Goal: Task Accomplishment & Management: Complete application form

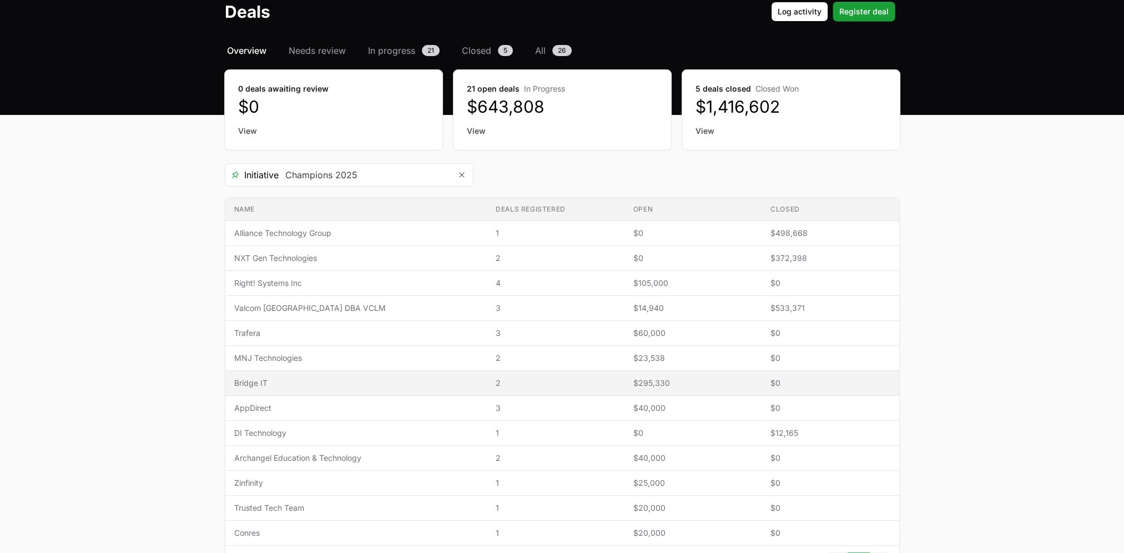
scroll to position [91, 0]
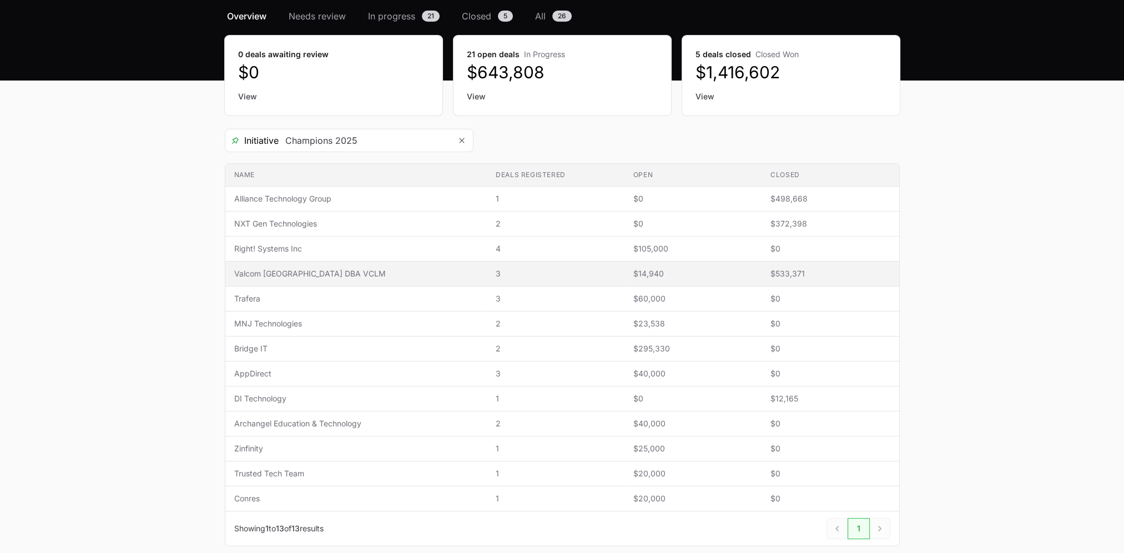
click at [289, 275] on span "Valcom [GEOGRAPHIC_DATA] DBA VCLM" at bounding box center [356, 273] width 244 height 11
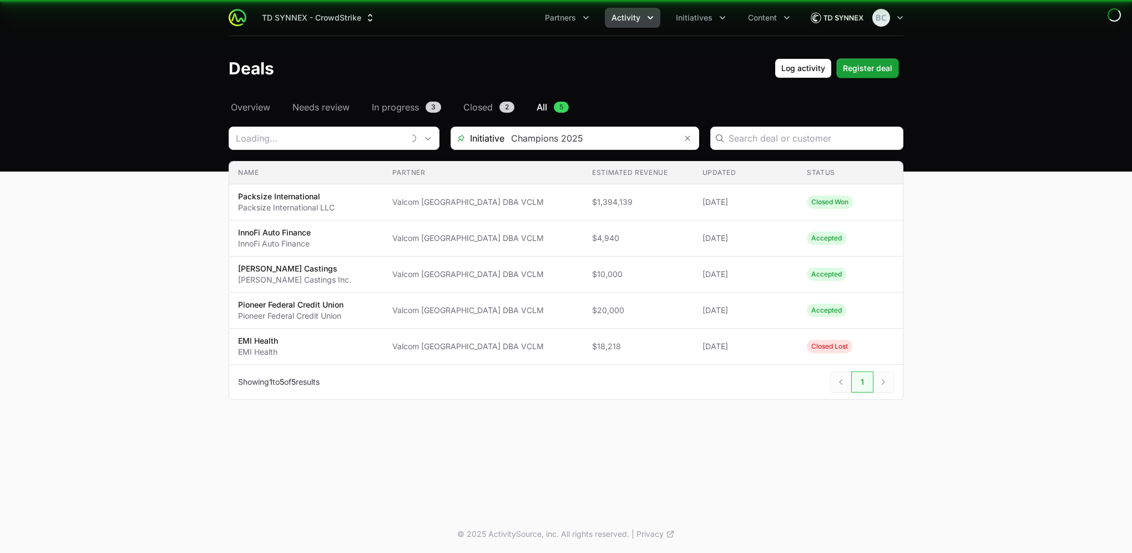
type input "Valcom [GEOGRAPHIC_DATA] DBA VCLM"
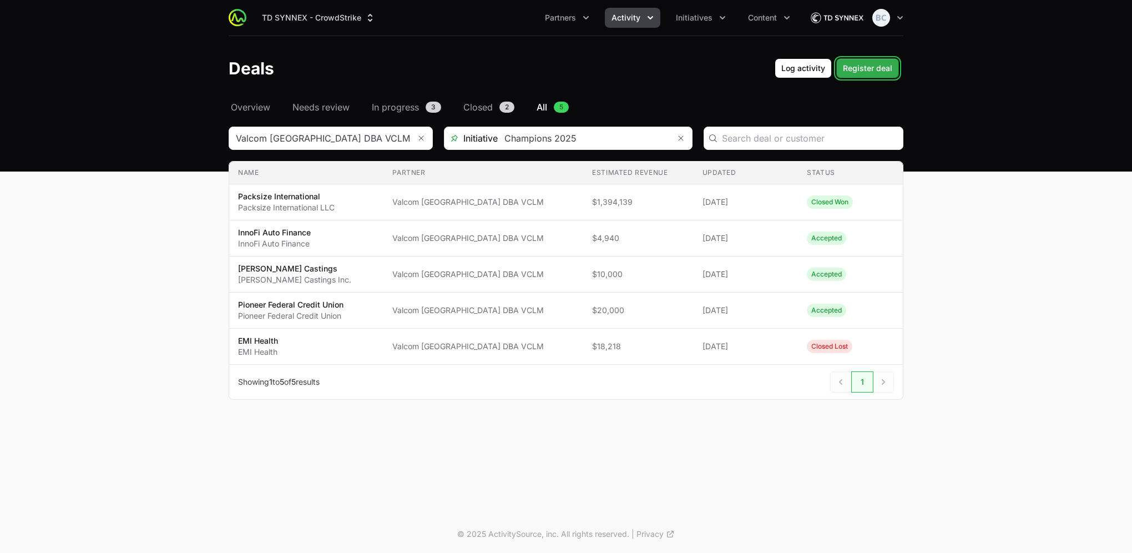
click at [879, 73] on span "Register deal" at bounding box center [867, 68] width 49 height 13
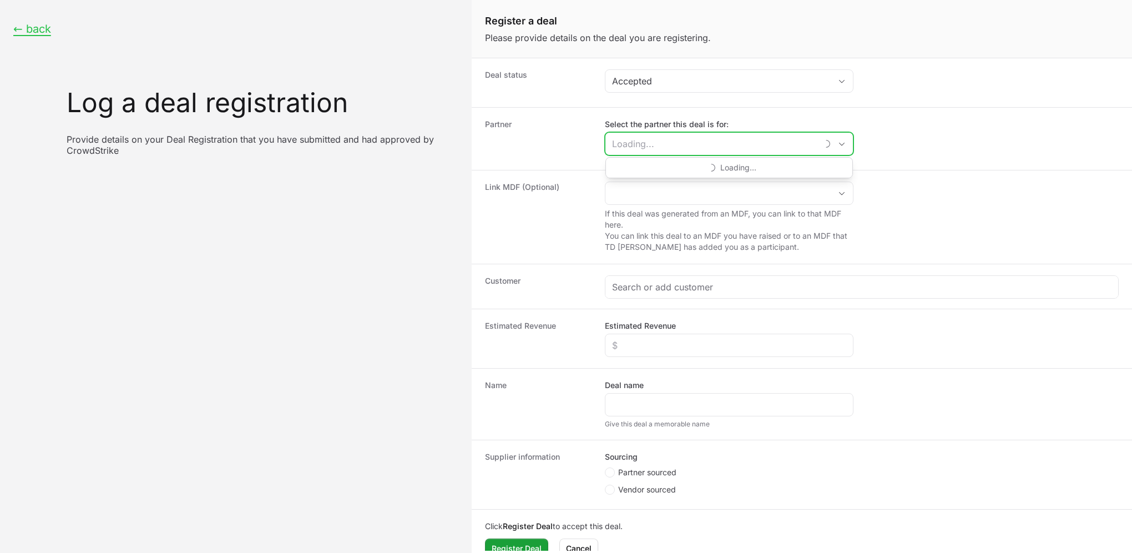
click at [656, 142] on input "Select the partner this deal is for:" at bounding box center [712, 144] width 212 height 22
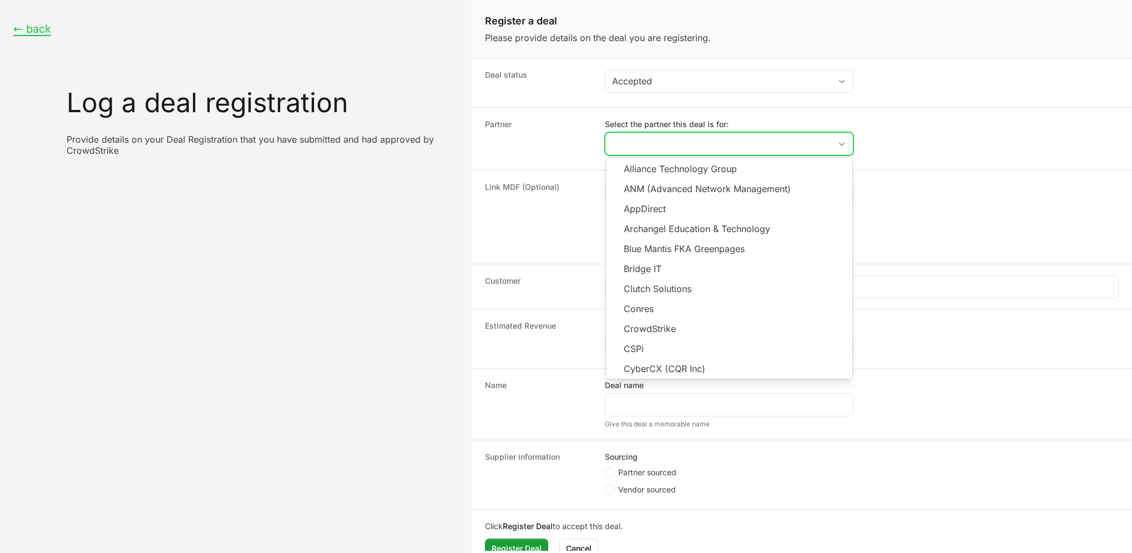
click at [637, 144] on input "Select the partner this deal is for:" at bounding box center [718, 144] width 225 height 22
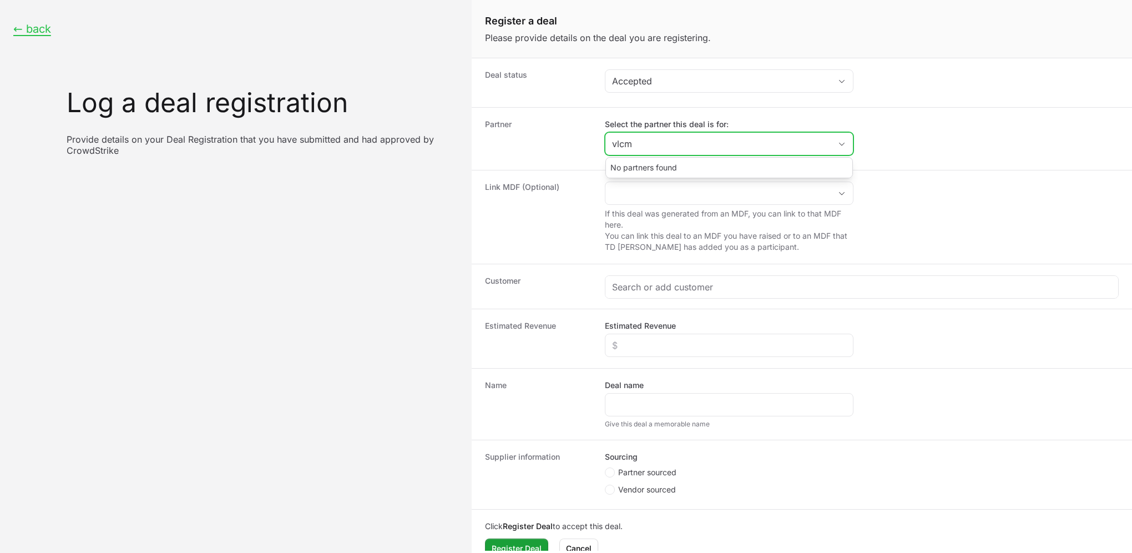
drag, startPoint x: 643, startPoint y: 143, endPoint x: 614, endPoint y: 142, distance: 28.3
click at [614, 142] on input "vlcm" at bounding box center [718, 144] width 225 height 22
click at [664, 165] on li "Valcom [GEOGRAPHIC_DATA] DBA VCLM" at bounding box center [729, 169] width 246 height 22
type input "Valcom [GEOGRAPHIC_DATA] DBA VCLM"
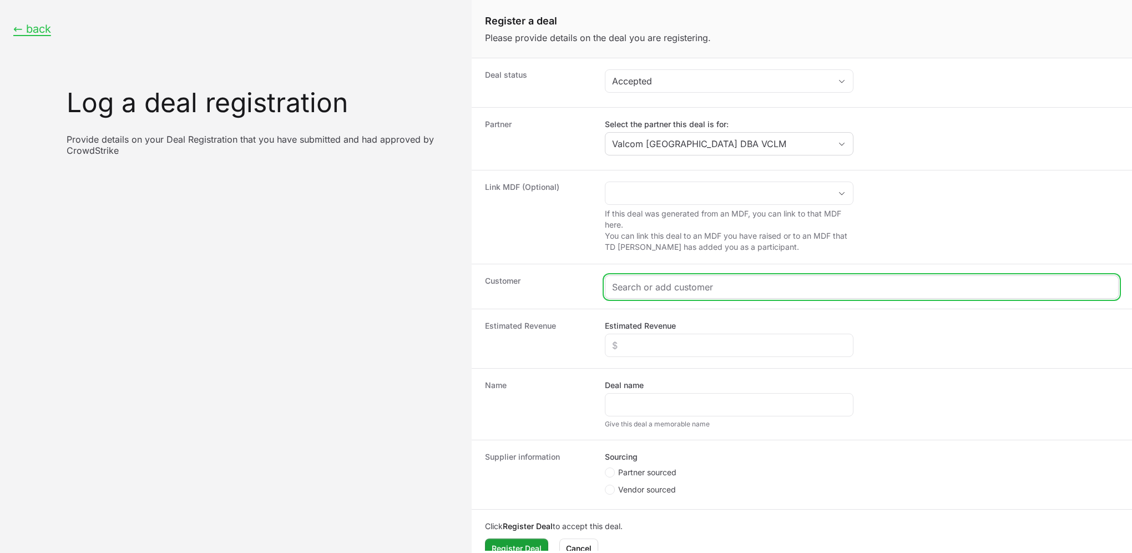
click at [651, 286] on input "Create activity form" at bounding box center [862, 286] width 500 height 13
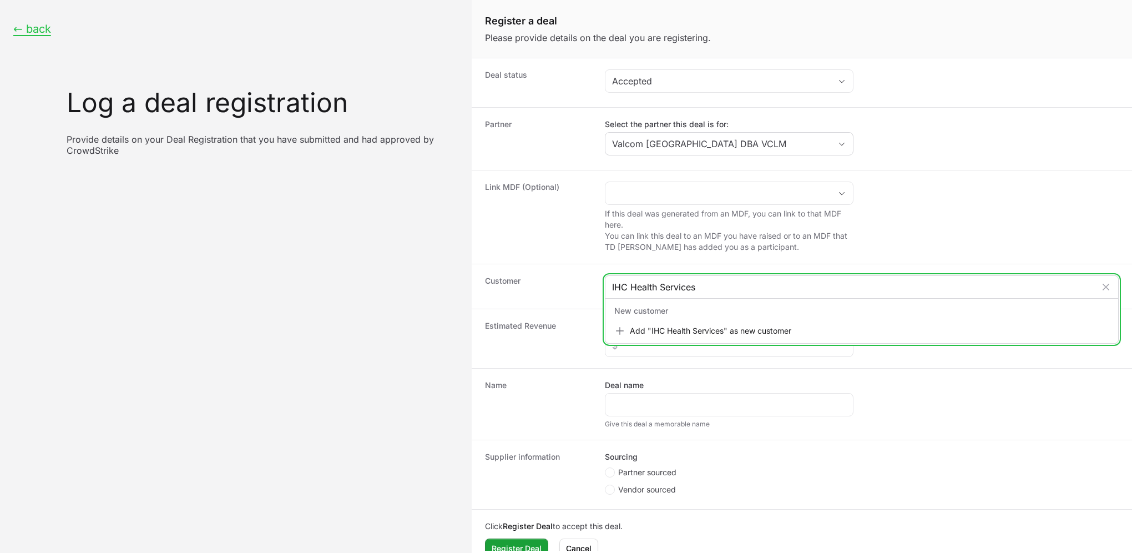
type input "IHC Health Services"
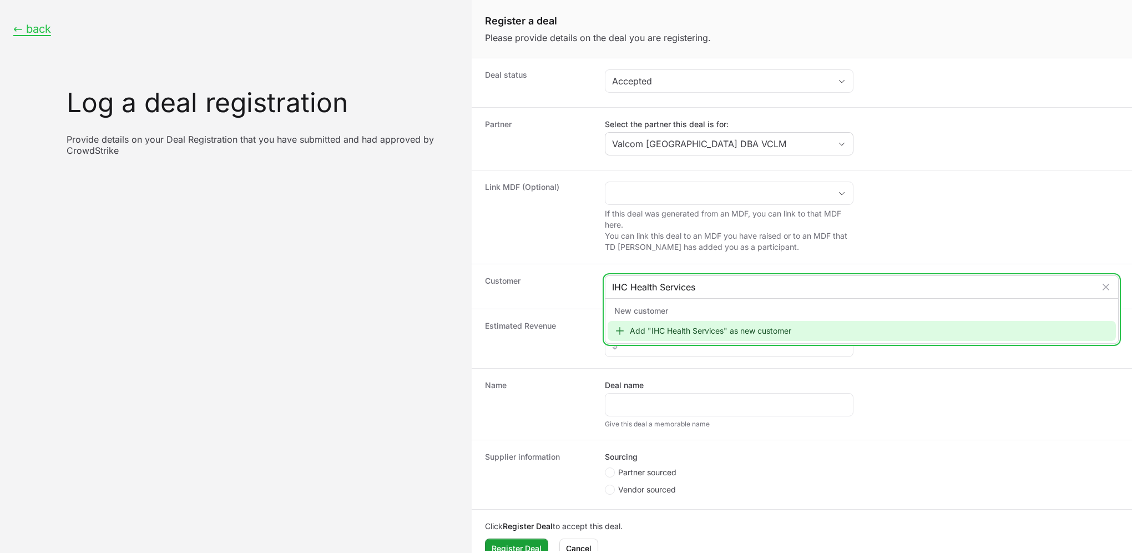
click at [695, 334] on div "Add "IHC Health Services" as new customer" at bounding box center [862, 331] width 508 height 20
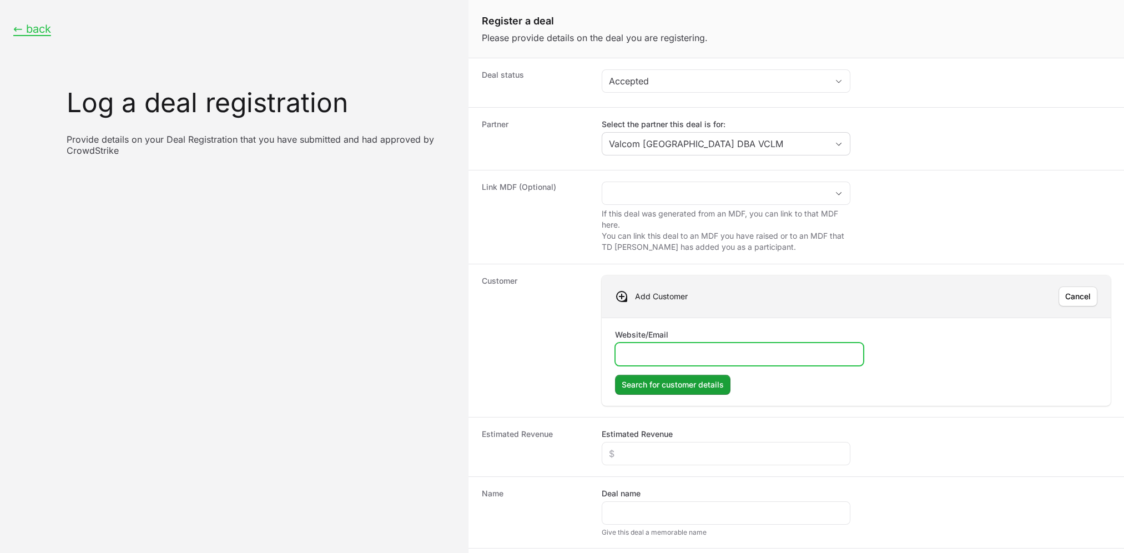
click at [686, 357] on input "Website/Email" at bounding box center [739, 353] width 234 height 13
paste input "[URL][DOMAIN_NAME]"
type input "[URL][DOMAIN_NAME]"
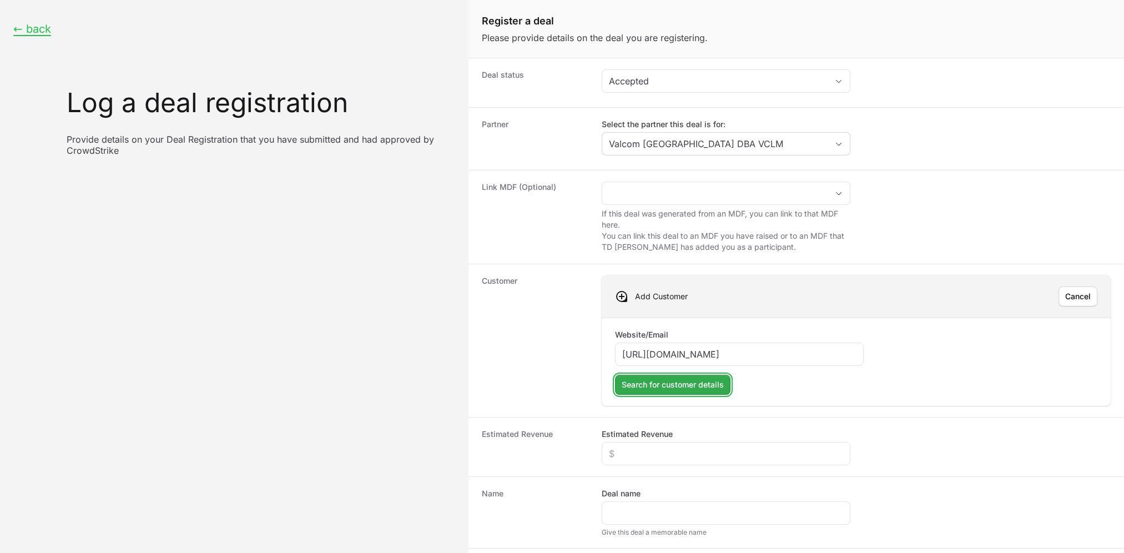
click at [708, 387] on span "Search for customer details" at bounding box center [673, 384] width 102 height 13
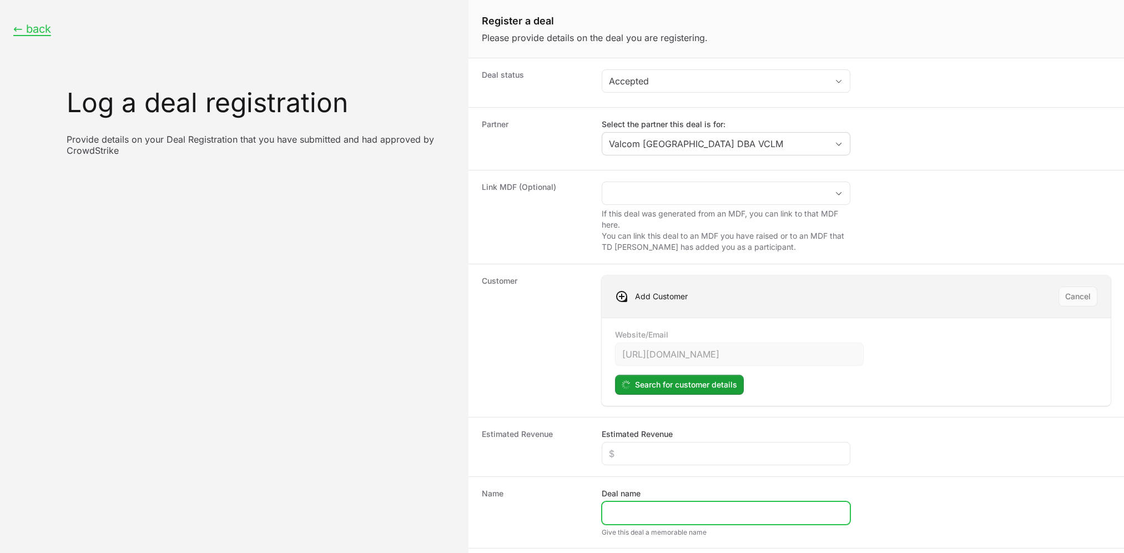
click at [623, 507] on input "Deal name" at bounding box center [726, 512] width 234 height 13
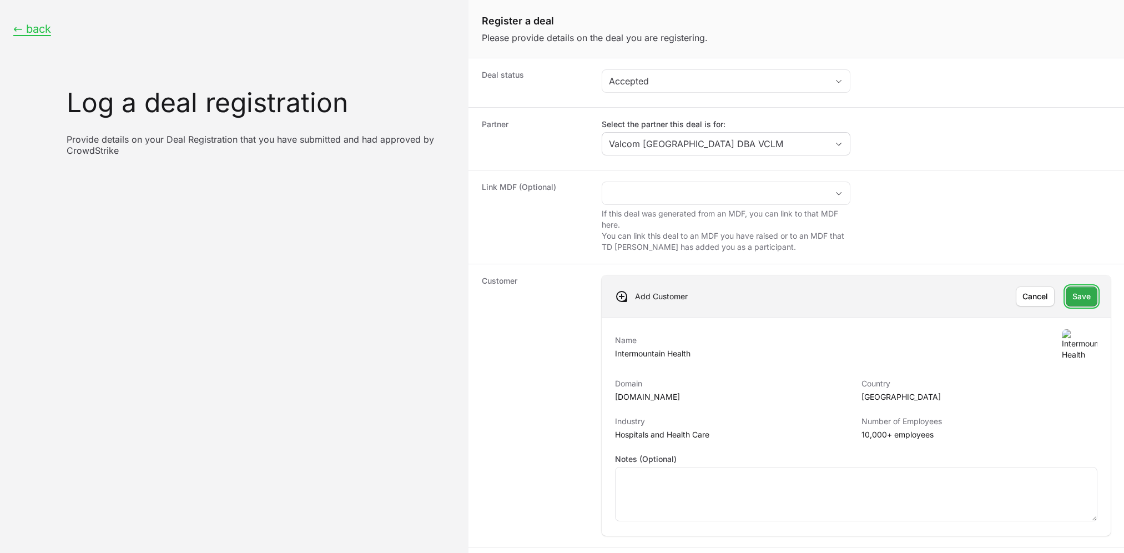
click at [1074, 295] on span "Save" at bounding box center [1081, 296] width 18 height 13
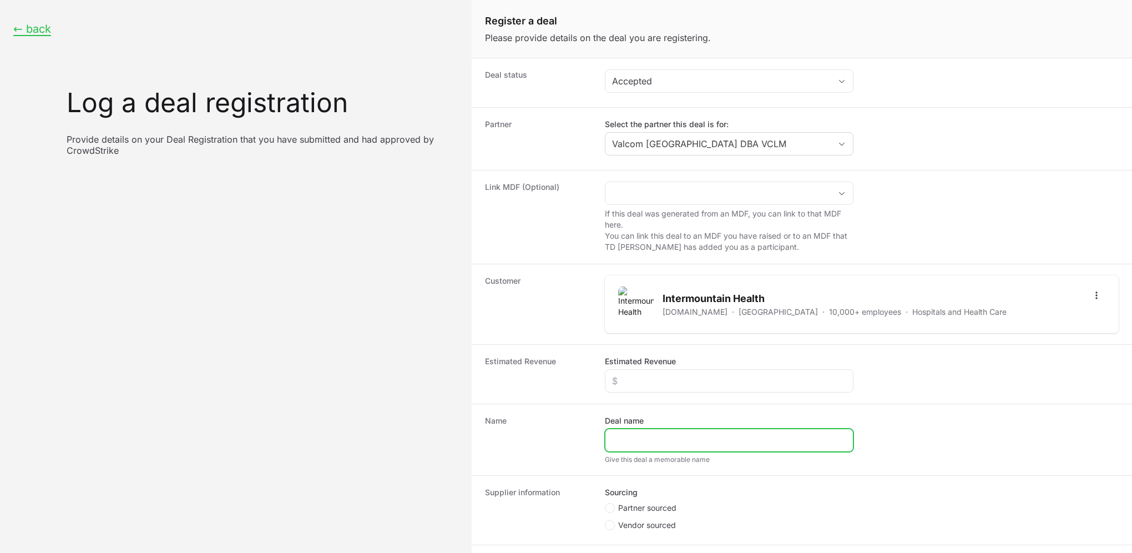
click at [652, 439] on input "Deal name" at bounding box center [729, 440] width 234 height 13
type input "Intermountain Health"
click at [675, 386] on div "Create activity form" at bounding box center [729, 380] width 249 height 23
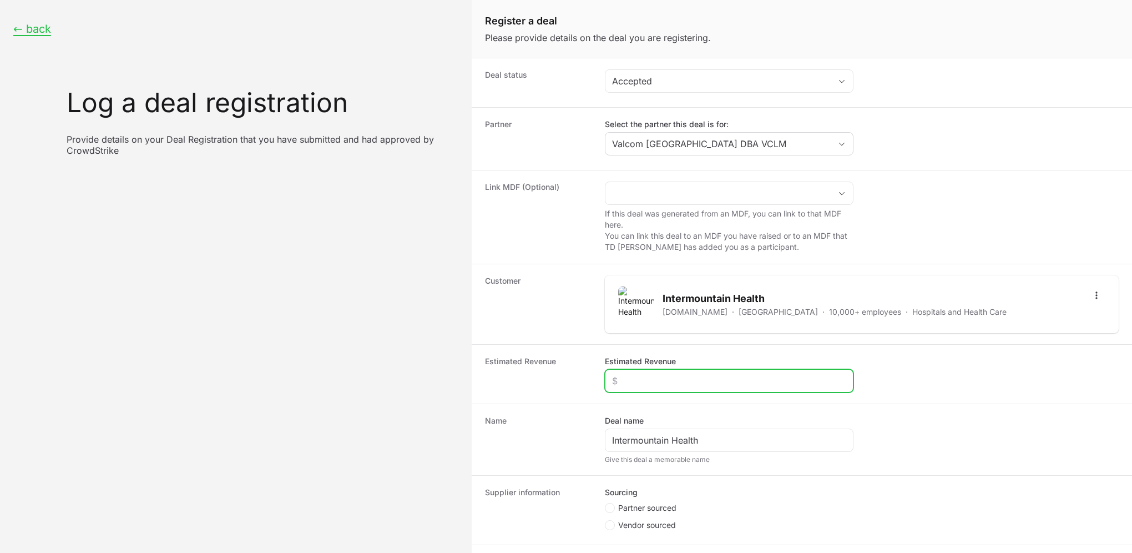
click at [675, 382] on input "Estimated Revenue" at bounding box center [729, 380] width 234 height 13
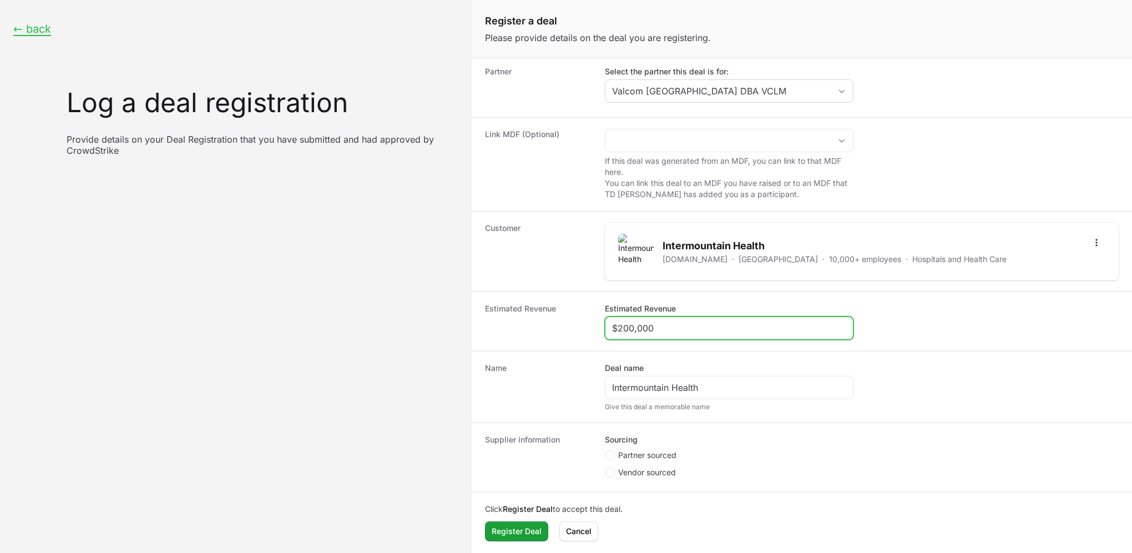
type input "$200,000"
click at [656, 450] on span "Partner sourced" at bounding box center [647, 455] width 58 height 11
click at [606, 503] on input "Partner sourced" at bounding box center [605, 503] width 1 height 1
radio input "true"
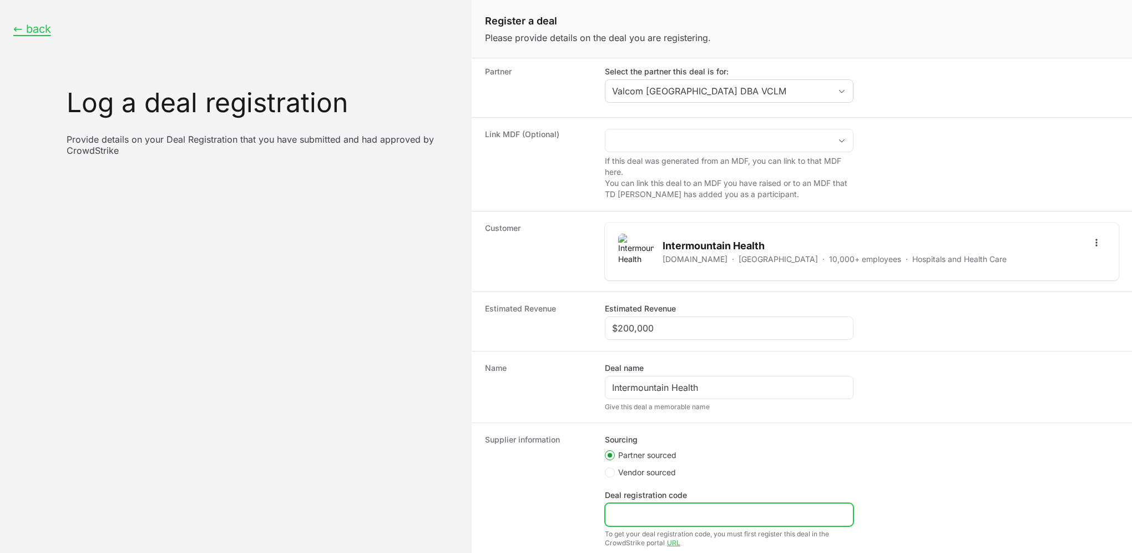
drag, startPoint x: 653, startPoint y: 514, endPoint x: 660, endPoint y: 511, distance: 7.7
click at [653, 514] on input "Deal registration code" at bounding box center [729, 514] width 234 height 13
paste input "DR-a3a3d9c0"
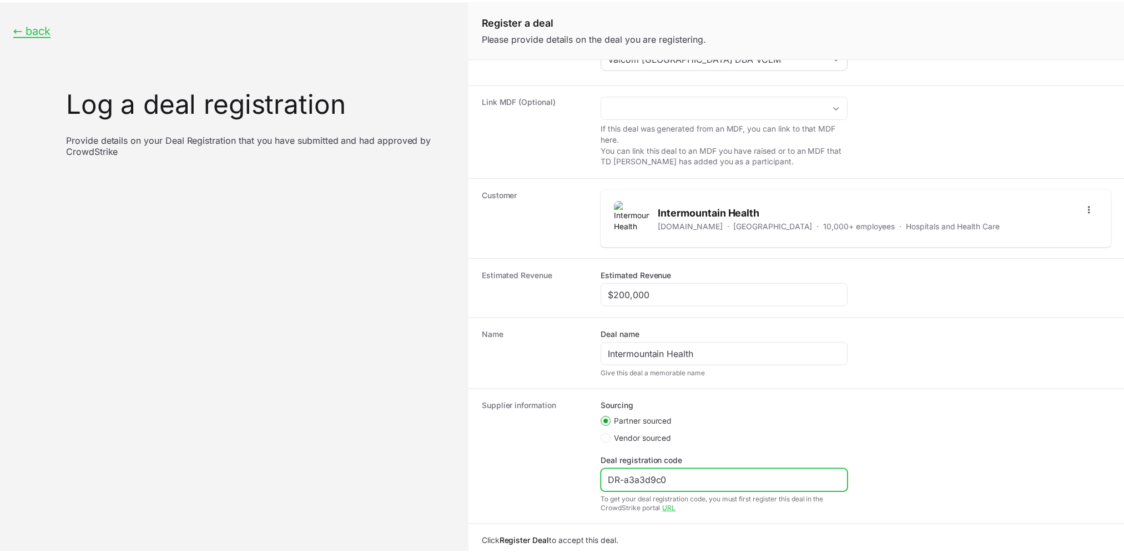
scroll to position [119, 0]
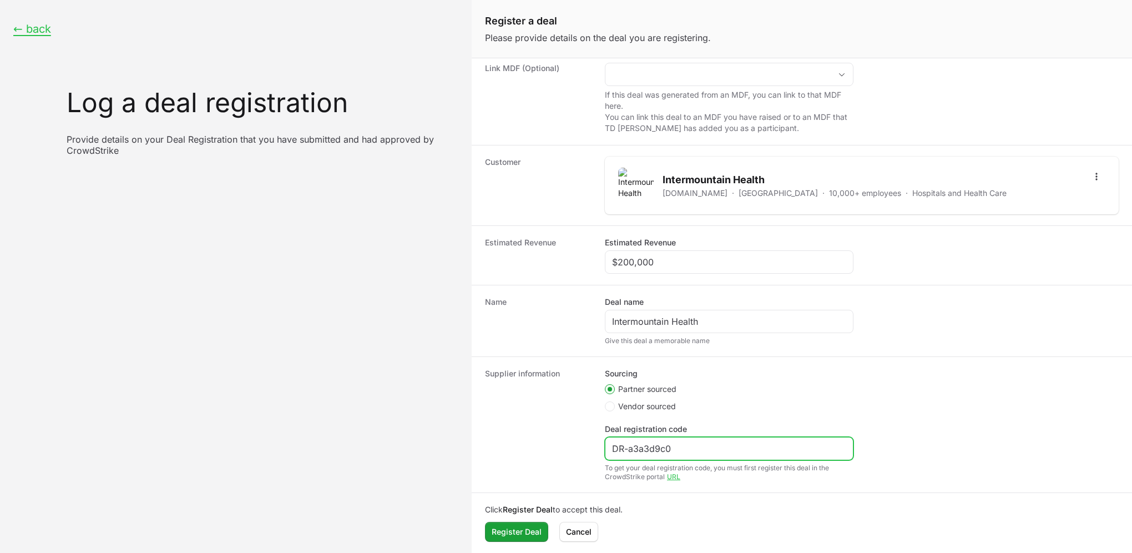
type input "DR-a3a3d9c0"
click at [509, 528] on span "Register Deal" at bounding box center [517, 531] width 50 height 13
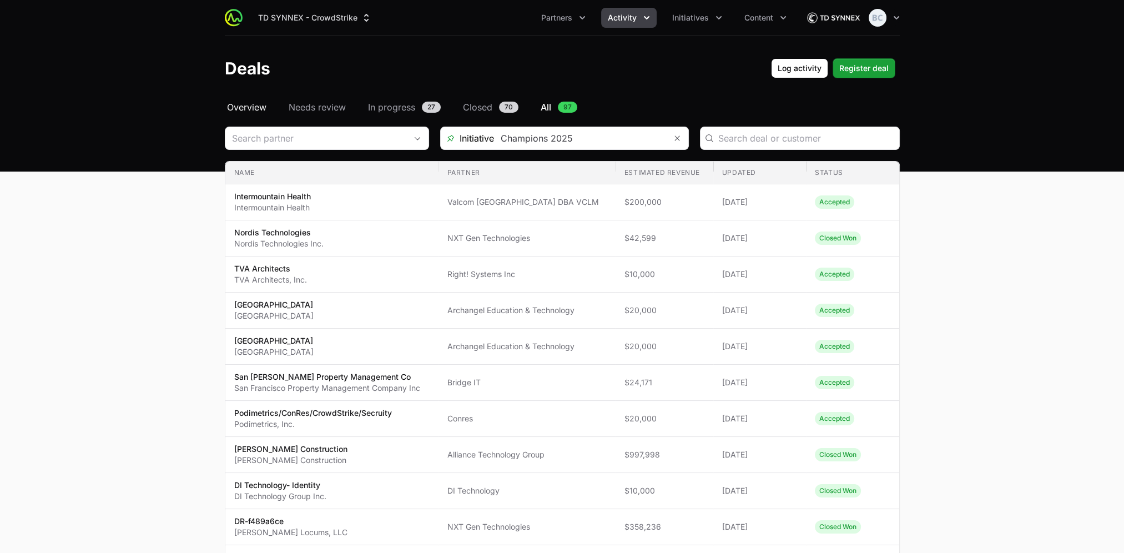
click at [259, 101] on span "Overview" at bounding box center [246, 106] width 39 height 13
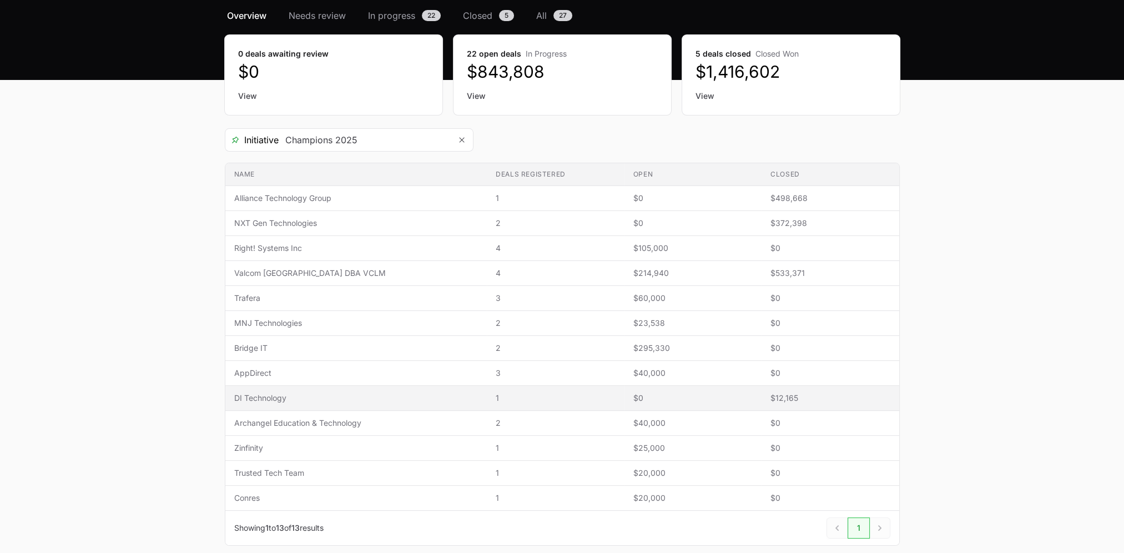
scroll to position [111, 0]
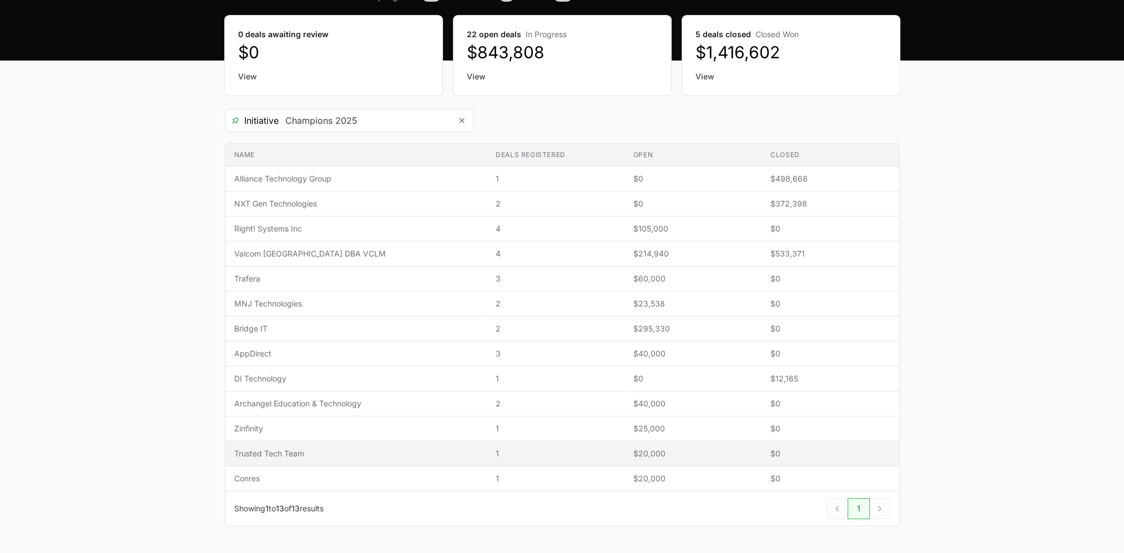
click at [341, 457] on span "Trusted Tech Team" at bounding box center [356, 453] width 244 height 11
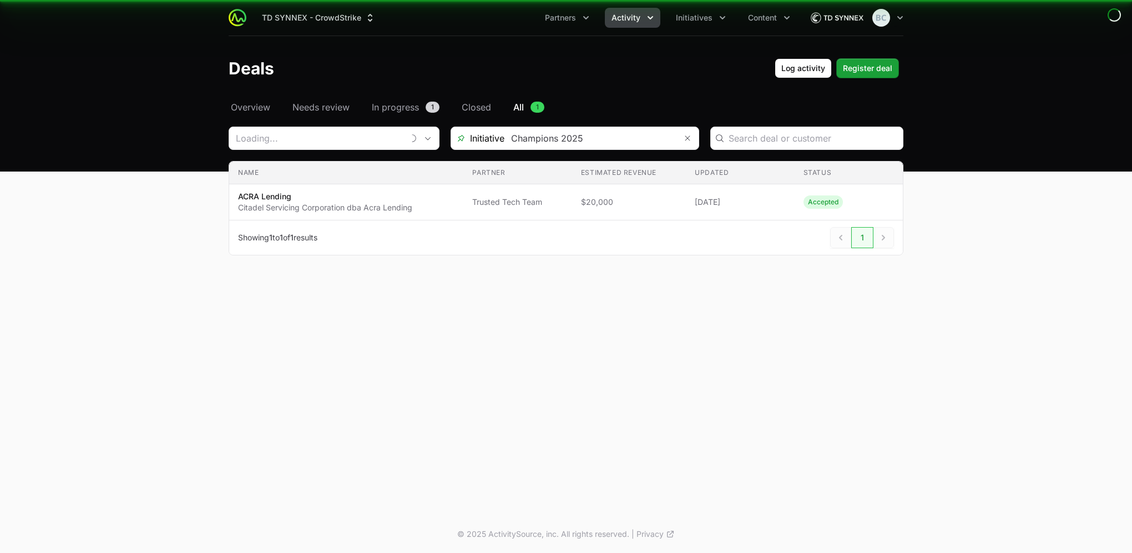
type input "Trusted Tech Team"
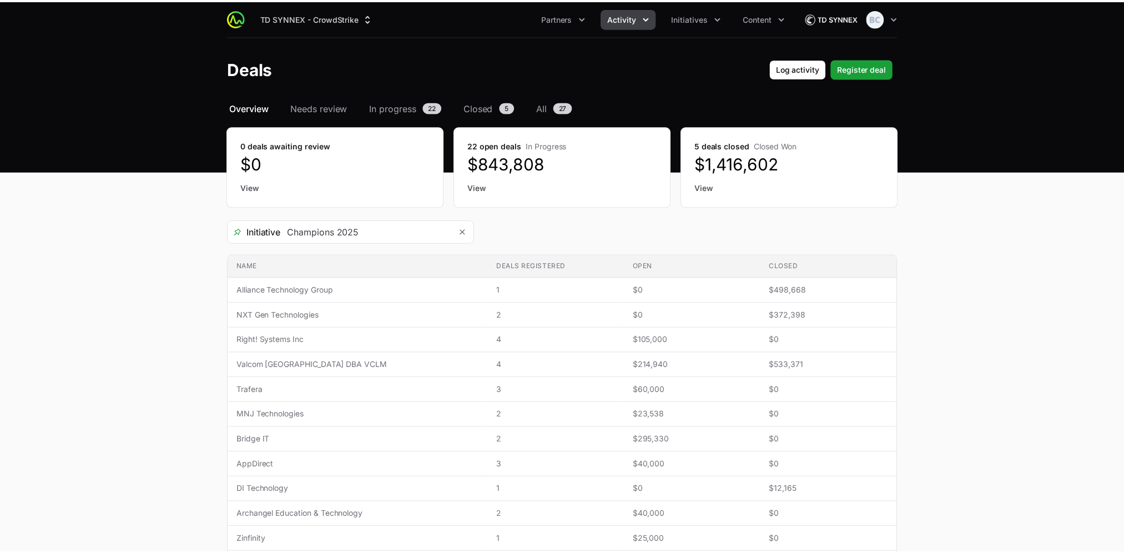
scroll to position [111, 0]
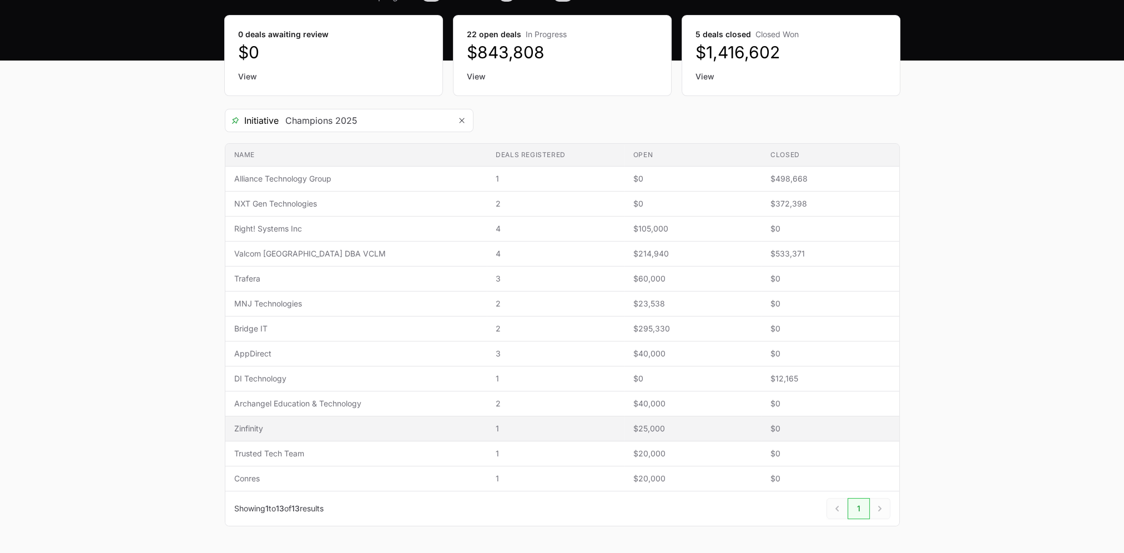
click at [300, 425] on span "Zinfinity" at bounding box center [356, 428] width 244 height 11
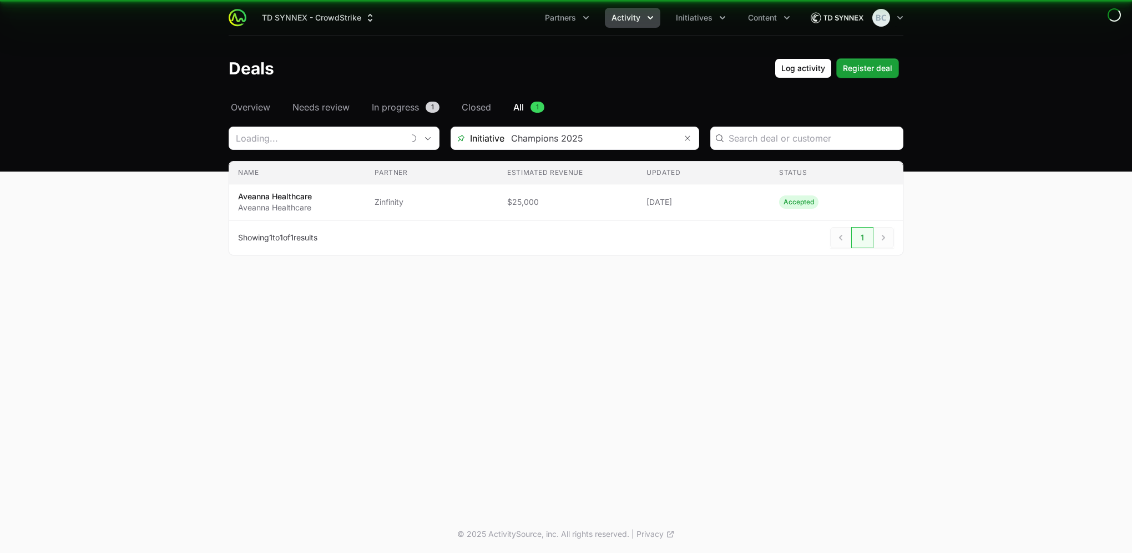
type input "Zinfinity"
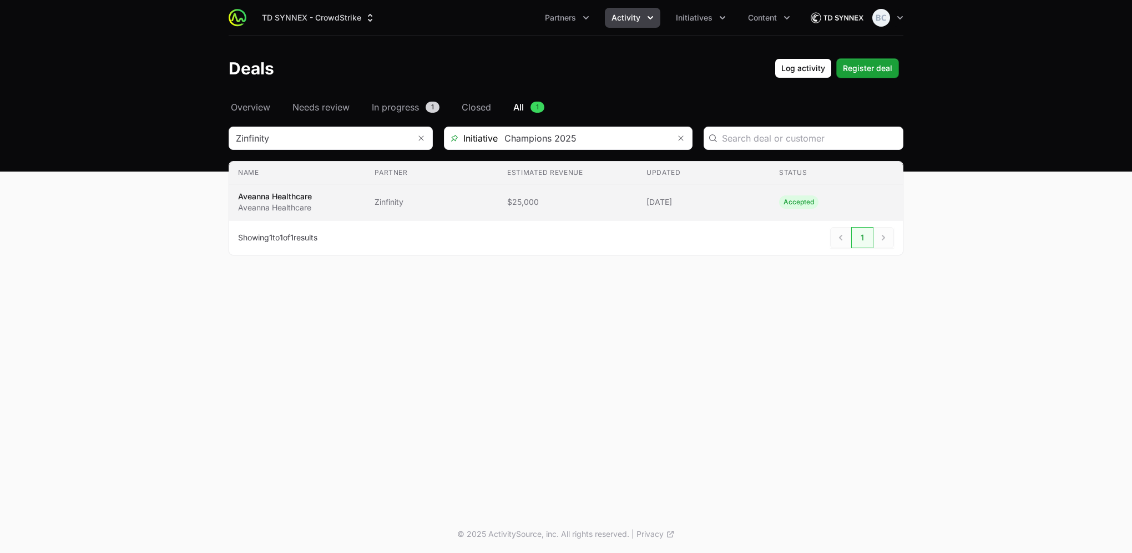
click at [501, 203] on td "Estimated revenue $25,000" at bounding box center [567, 202] width 139 height 36
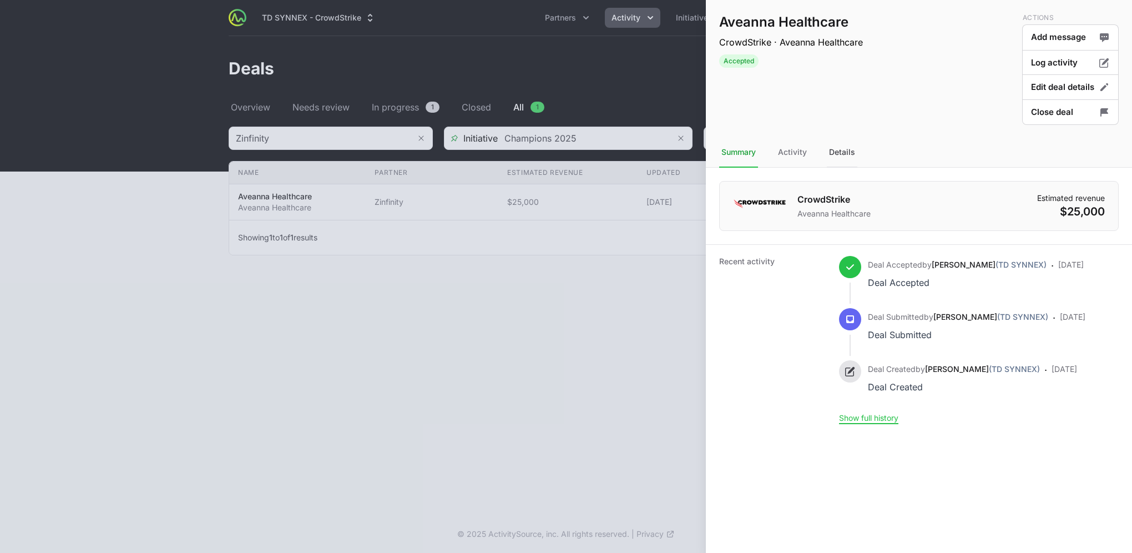
click at [844, 157] on div "Details" at bounding box center [842, 153] width 31 height 30
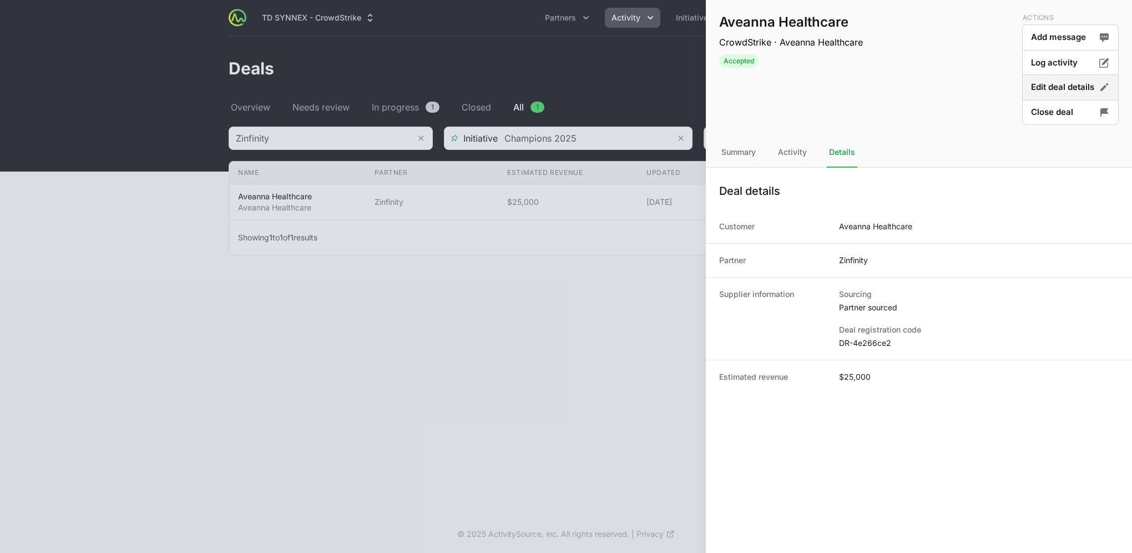
click at [1069, 99] on button "Edit deal details" at bounding box center [1070, 112] width 97 height 26
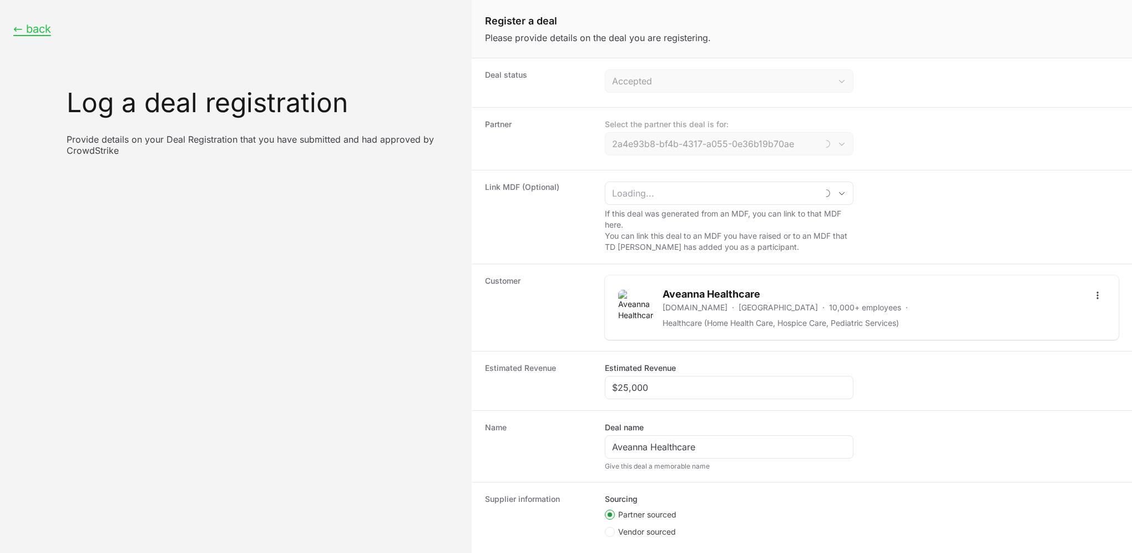
type input "Zinfinity"
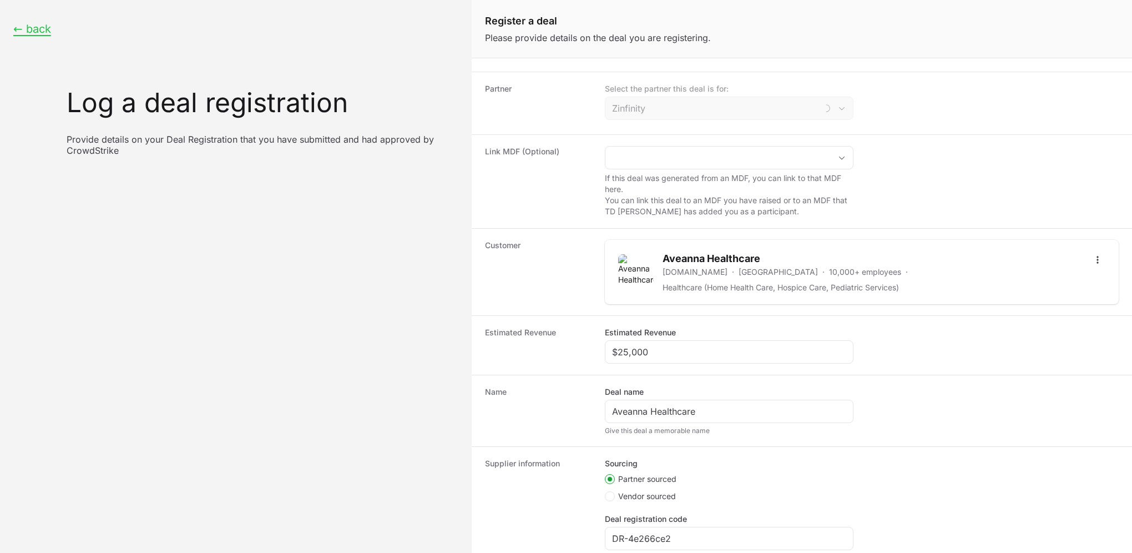
scroll to position [56, 0]
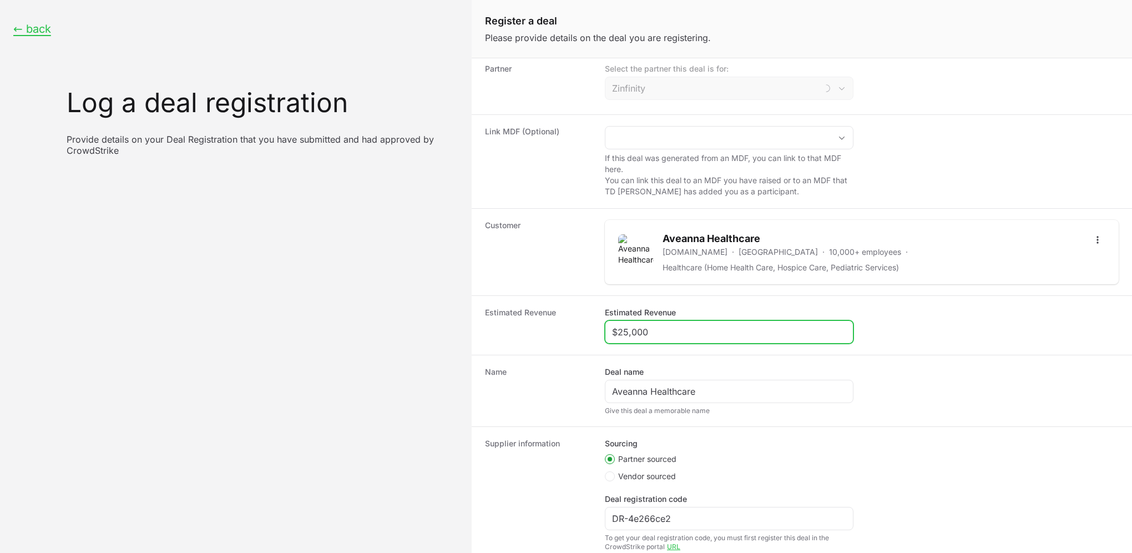
drag, startPoint x: 666, startPoint y: 332, endPoint x: 604, endPoint y: 328, distance: 61.8
click at [605, 328] on div "$25,000" at bounding box center [729, 331] width 249 height 23
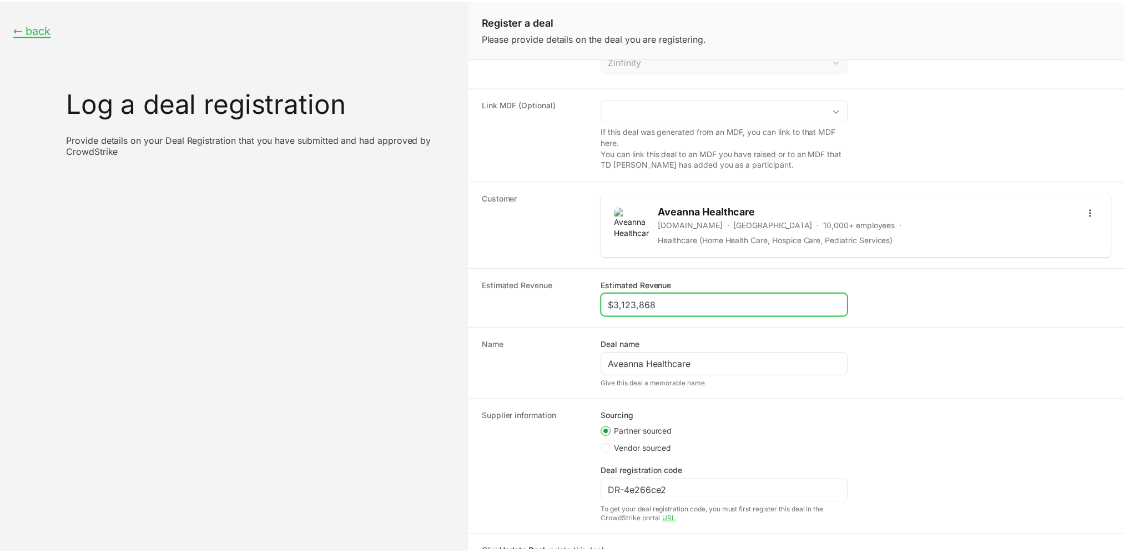
scroll to position [125, 0]
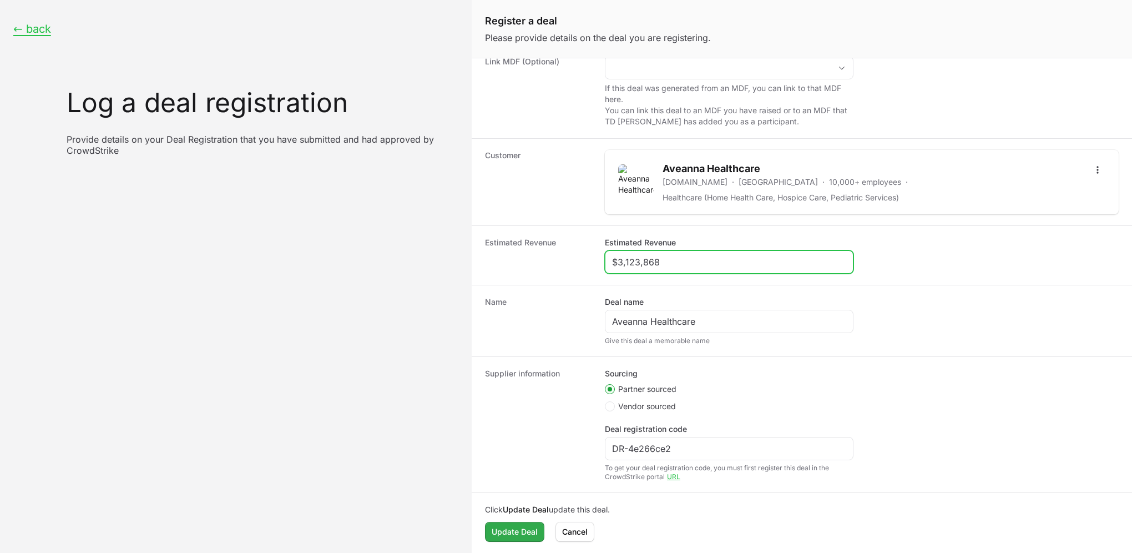
type input "$3,123,868"
click at [521, 535] on span "Update Deal" at bounding box center [515, 531] width 46 height 13
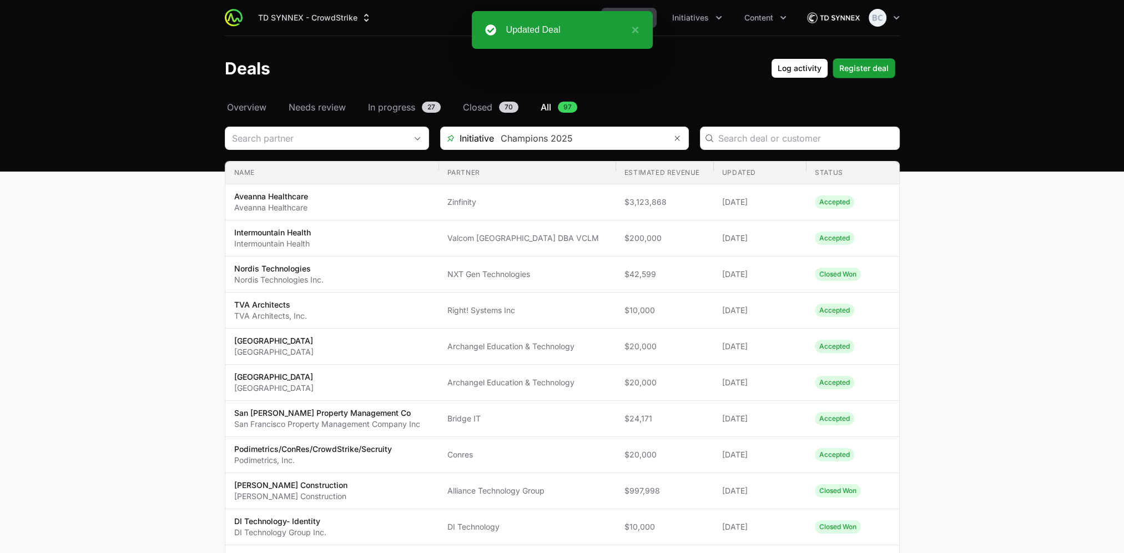
scroll to position [56, 0]
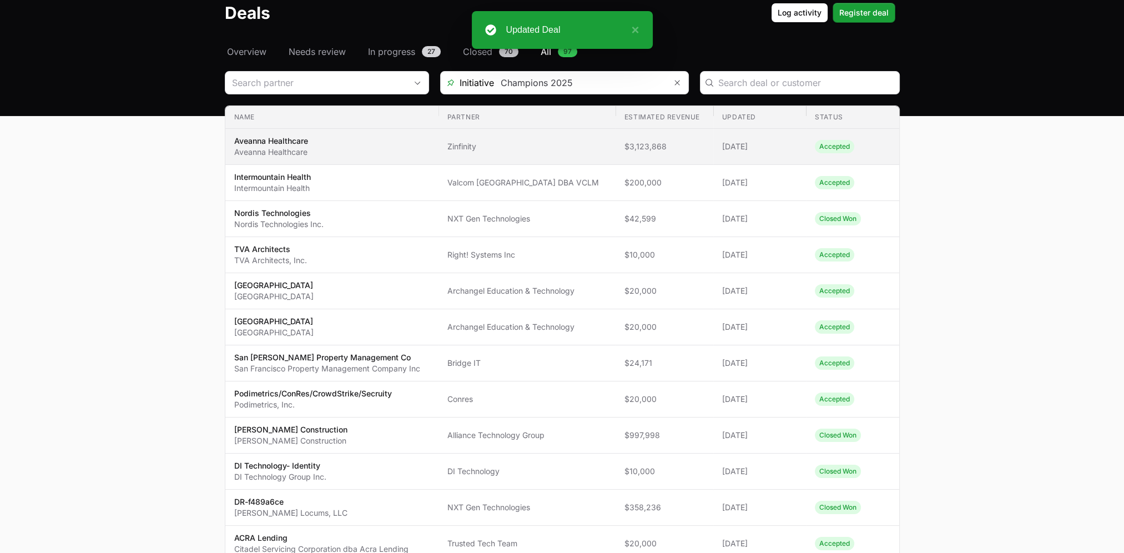
click at [512, 151] on span "Zinfinity" at bounding box center [526, 146] width 159 height 11
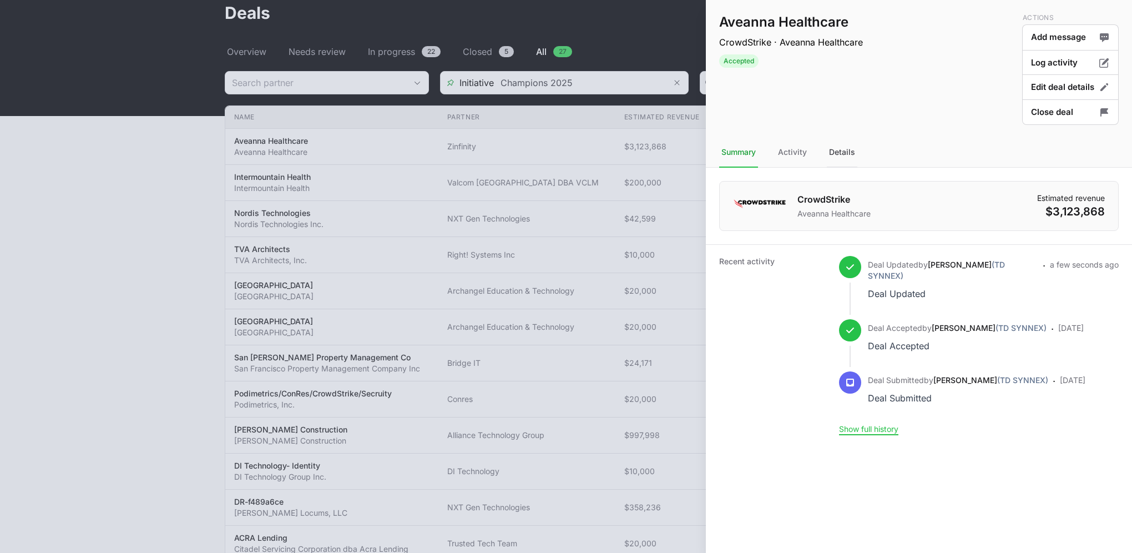
click at [848, 151] on div "Details" at bounding box center [842, 153] width 31 height 30
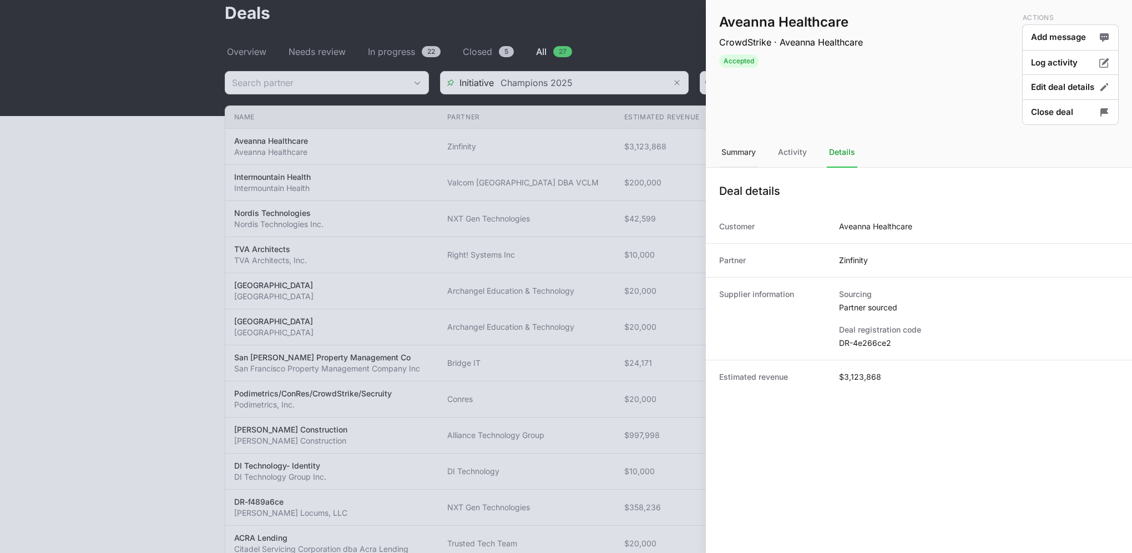
click at [776, 153] on div "Summary" at bounding box center [792, 153] width 33 height 30
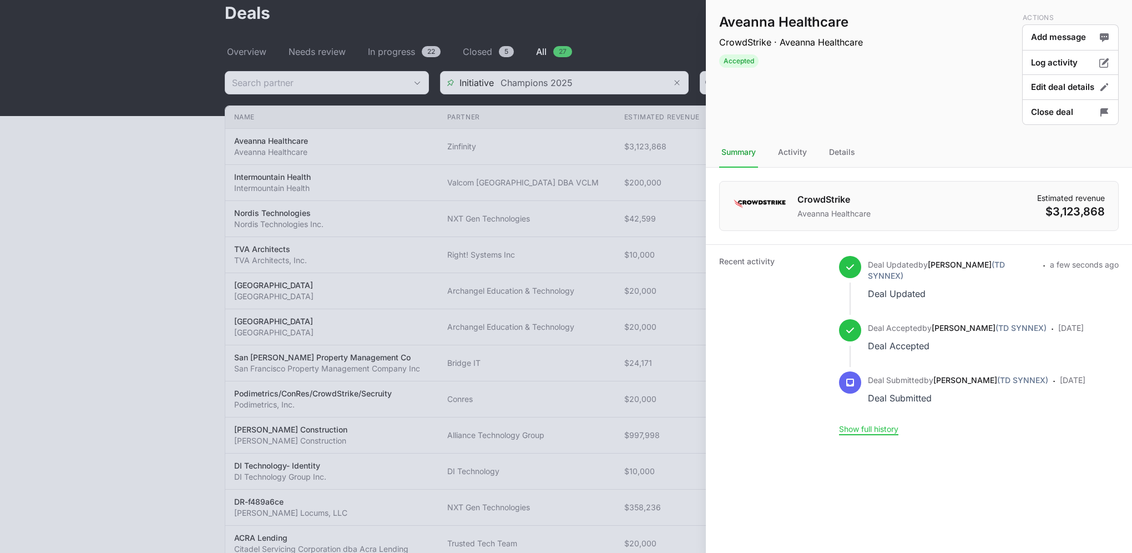
click at [37, 220] on div at bounding box center [566, 276] width 1132 height 553
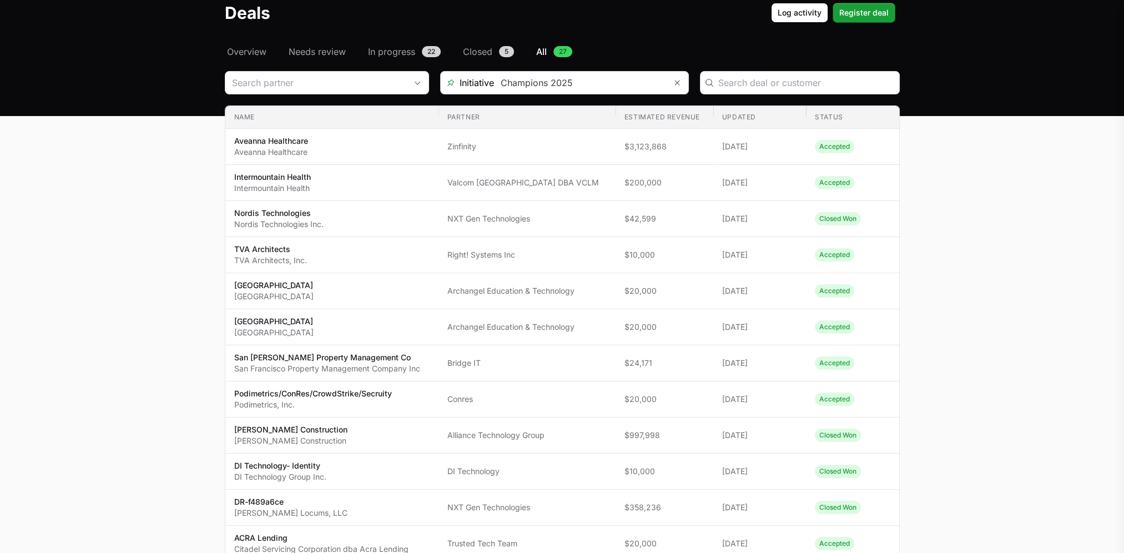
click at [249, 55] on div at bounding box center [562, 276] width 1124 height 553
click at [258, 49] on span "Overview" at bounding box center [246, 51] width 39 height 13
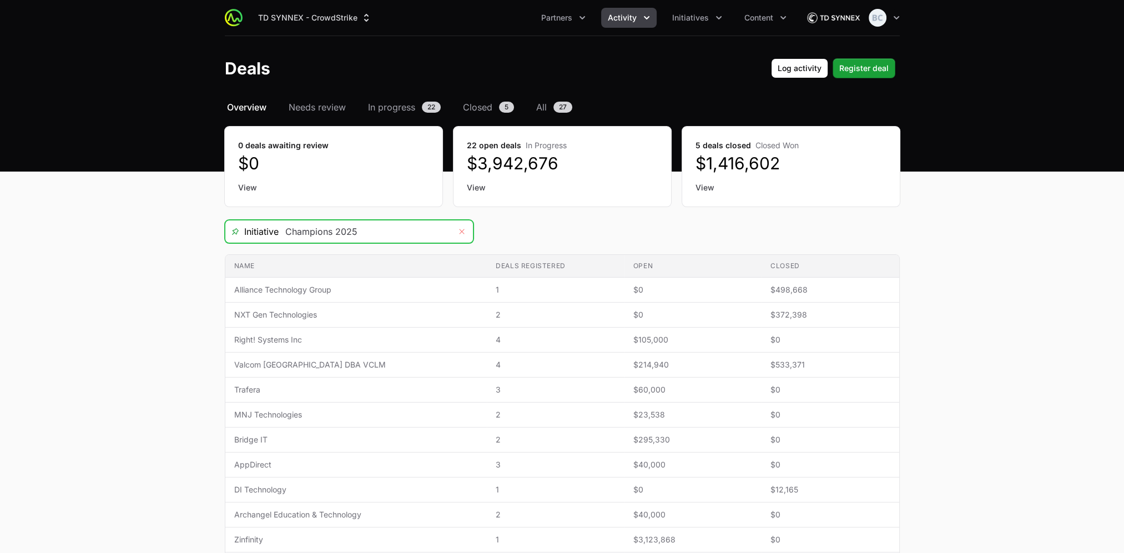
click at [459, 231] on icon "Remove" at bounding box center [462, 231] width 7 height 9
click at [456, 230] on span "Open" at bounding box center [462, 232] width 22 height 4
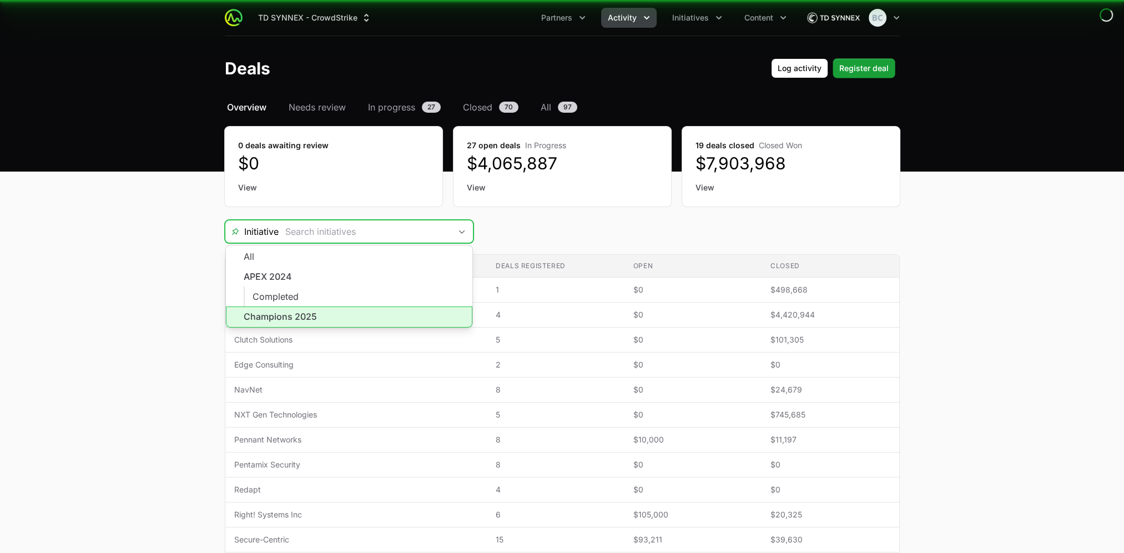
click at [365, 311] on li "Champions 2025" at bounding box center [349, 316] width 246 height 21
type input "Champions 2025"
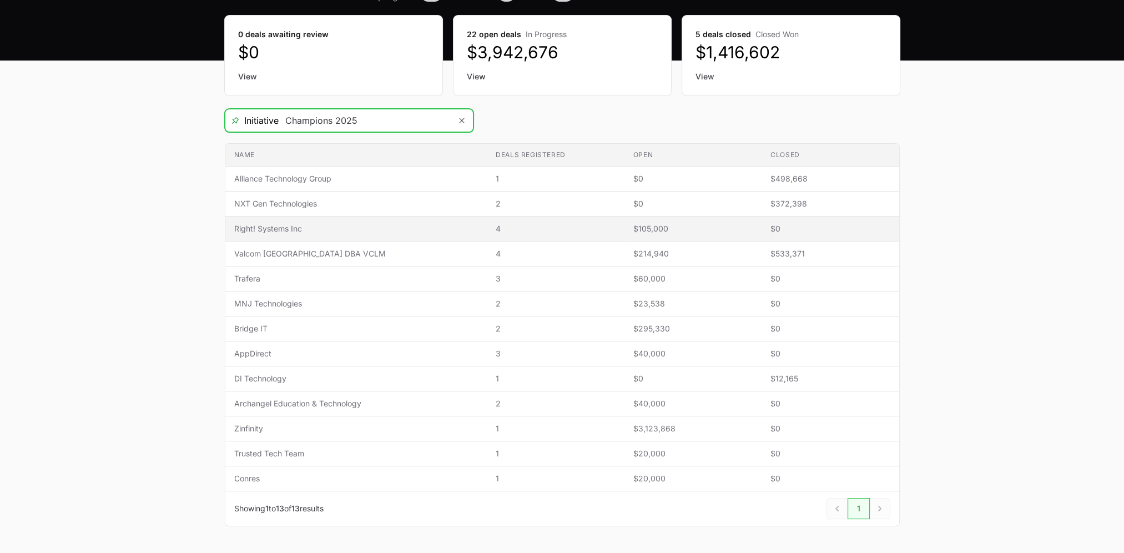
scroll to position [56, 0]
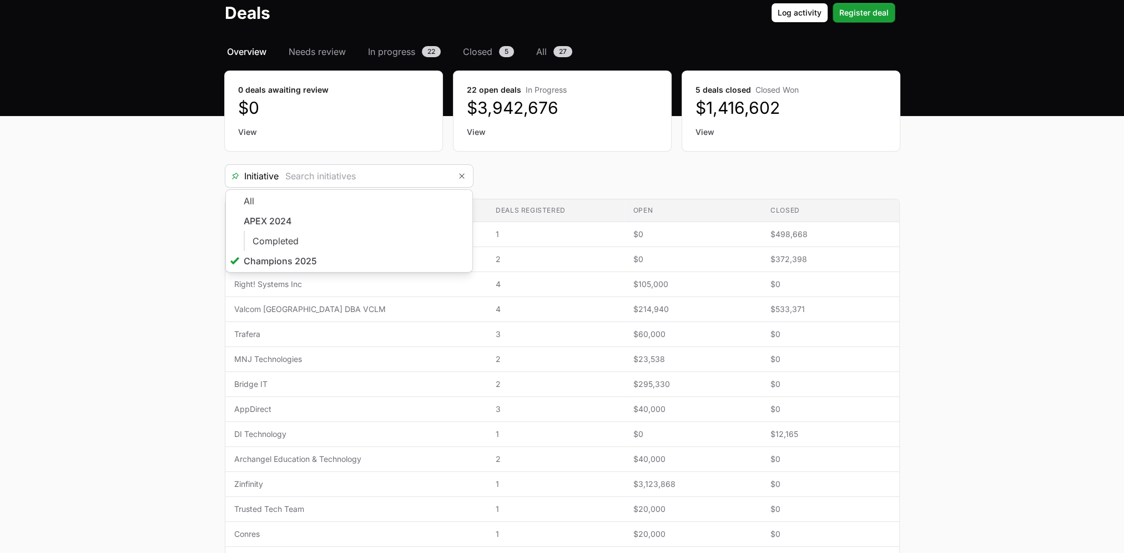
type input "Champions 2025"
click at [94, 292] on main "Select a tab Overview Needs review In progress Closed All Overview Needs review…" at bounding box center [562, 326] width 1124 height 563
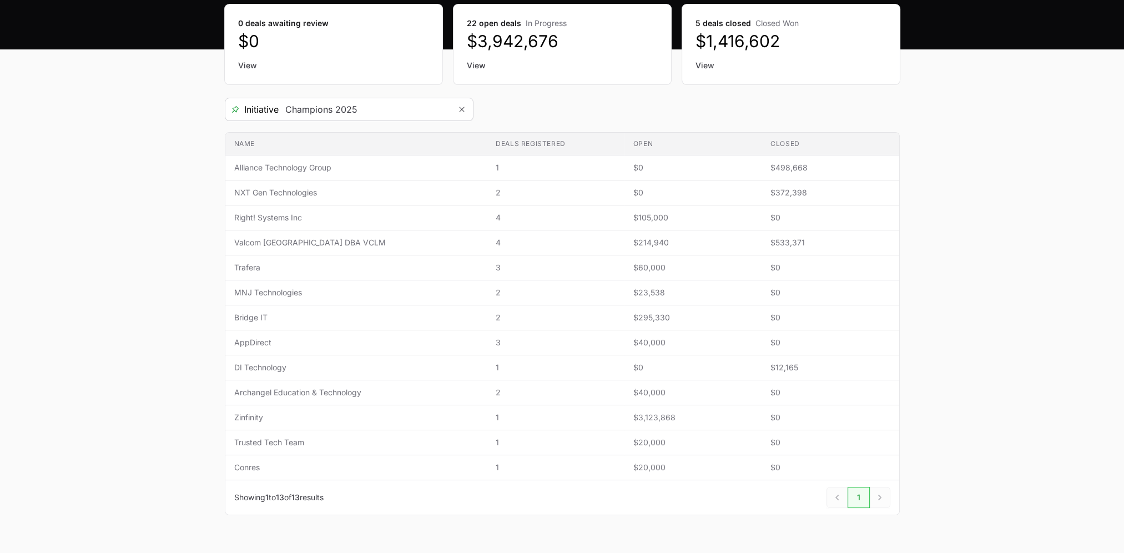
scroll to position [147, 0]
